Goal: Transaction & Acquisition: Purchase product/service

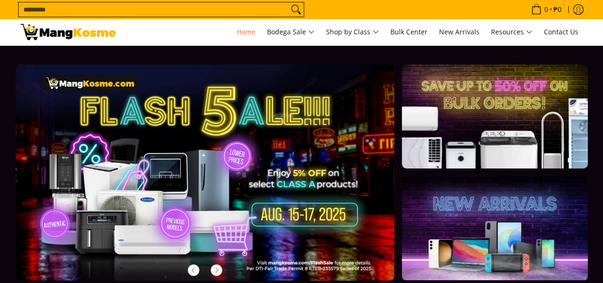
click at [176, 9] on input "Search..." at bounding box center [154, 9] width 270 height 14
type input "******"
click at [289, 2] on button "Search" at bounding box center [296, 9] width 15 height 14
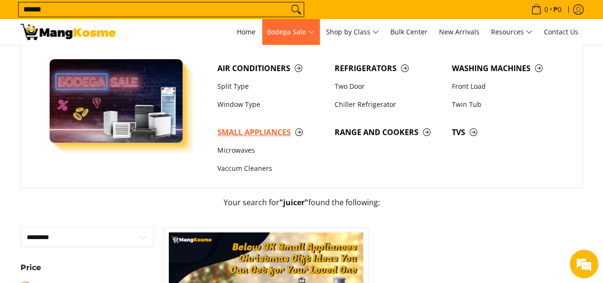
click at [252, 127] on span "Small Appliances" at bounding box center [271, 132] width 108 height 12
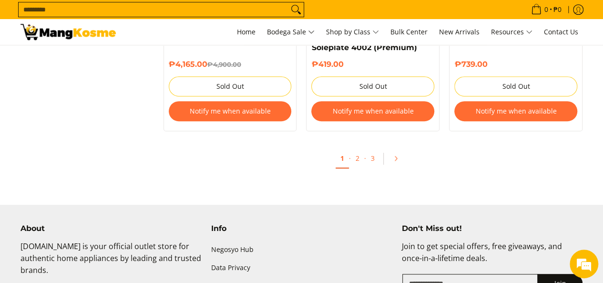
scroll to position [2093, 0]
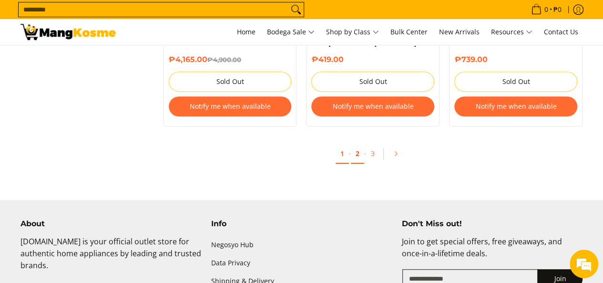
click at [357, 145] on link "2" at bounding box center [357, 154] width 13 height 20
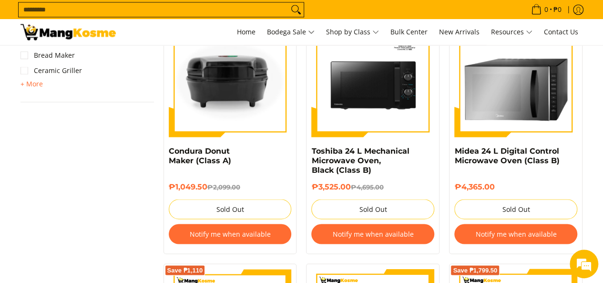
scroll to position [736, 0]
